Goal: Navigation & Orientation: Understand site structure

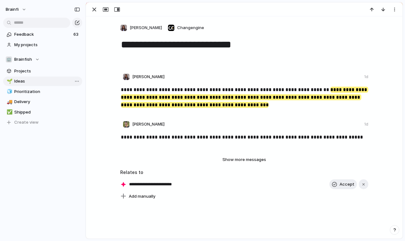
click at [46, 80] on span "Ideas" at bounding box center [47, 81] width 66 height 6
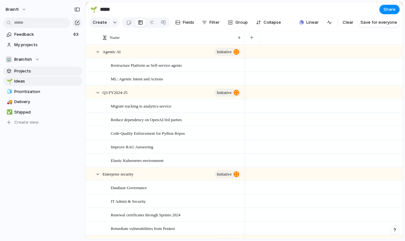
click at [43, 72] on span "Projects" at bounding box center [47, 71] width 66 height 6
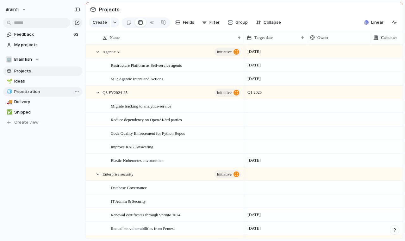
click at [32, 93] on span "Prioritization" at bounding box center [47, 92] width 66 height 6
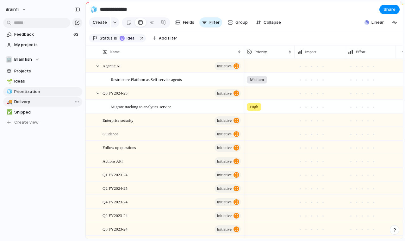
click at [32, 100] on span "Delivery" at bounding box center [47, 102] width 66 height 6
type input "********"
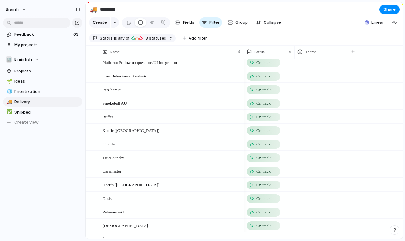
scroll to position [92, 0]
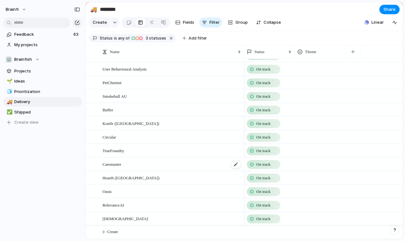
click at [112, 164] on span "Caremaster" at bounding box center [112, 164] width 19 height 7
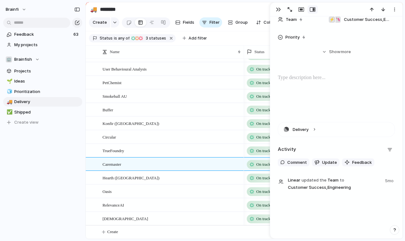
scroll to position [116, 0]
